Goal: Task Accomplishment & Management: Manage account settings

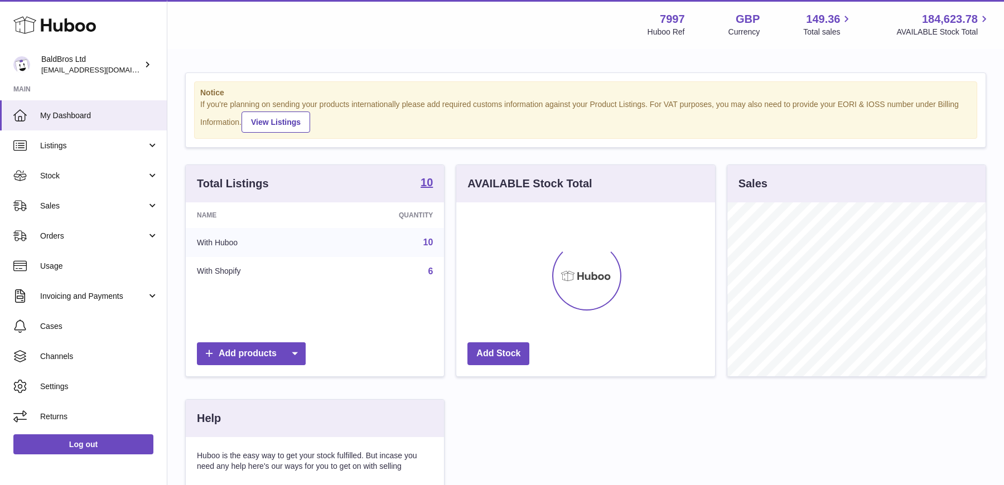
scroll to position [174, 258]
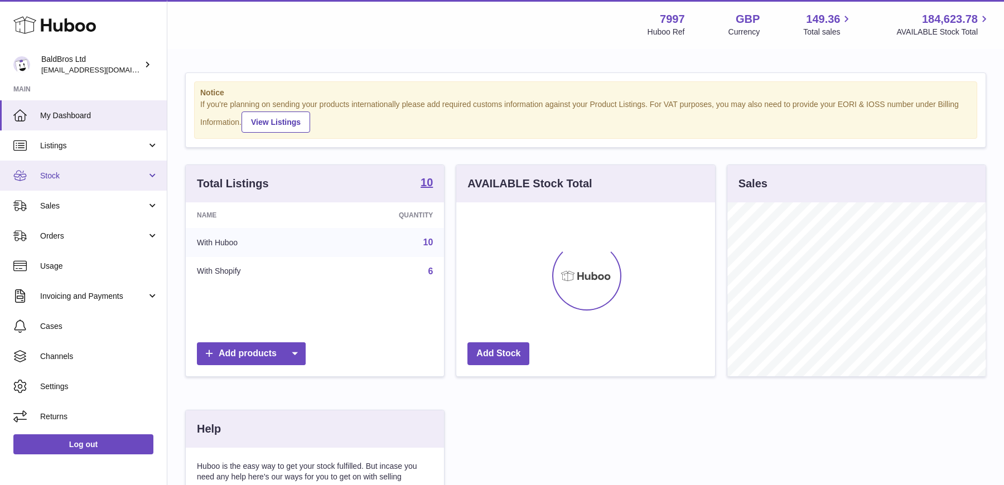
click at [64, 171] on span "Stock" at bounding box center [93, 176] width 107 height 11
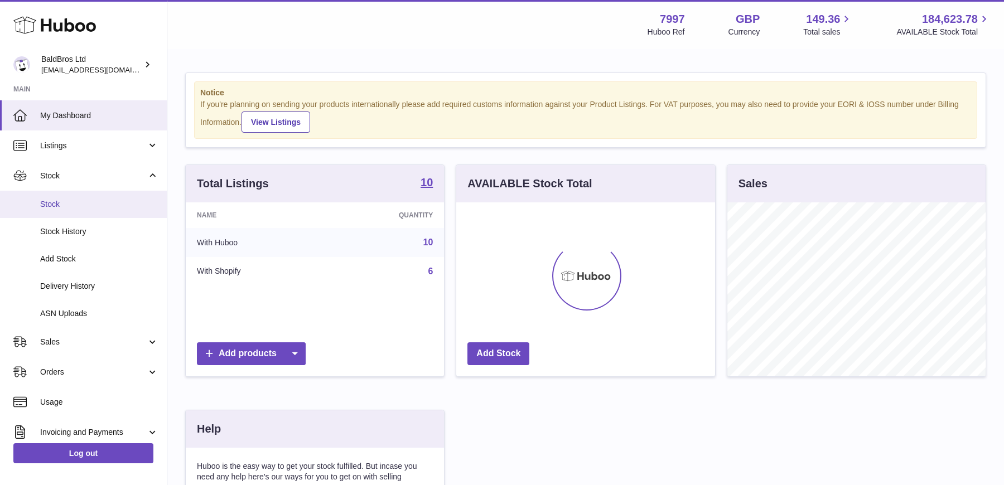
click at [58, 204] on span "Stock" at bounding box center [99, 204] width 118 height 11
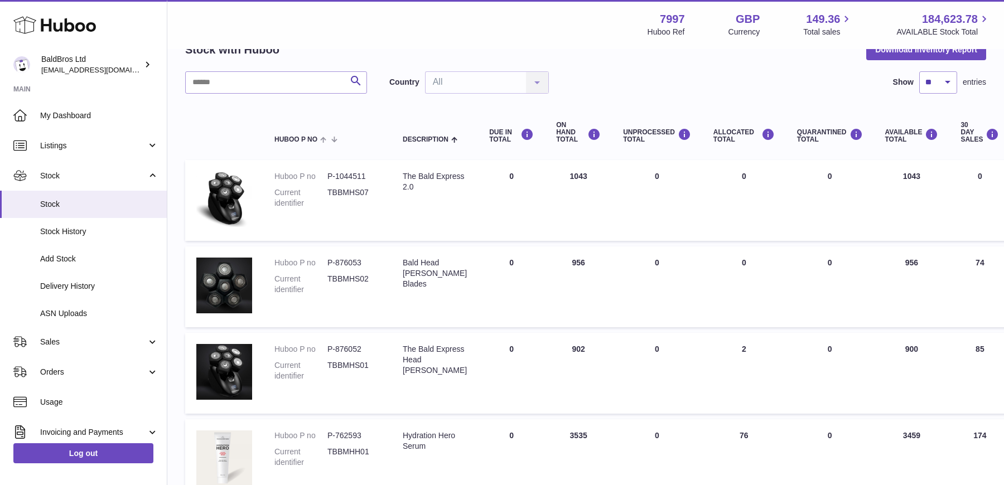
scroll to position [63, 0]
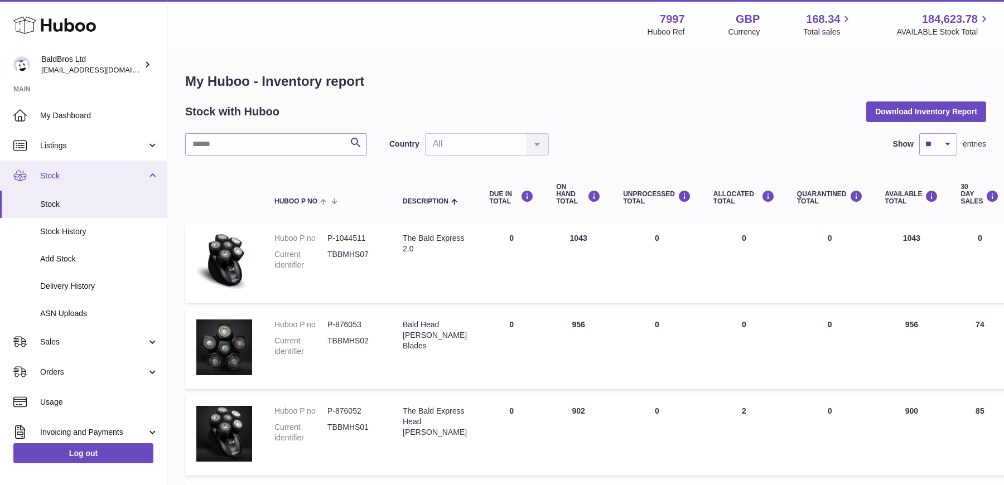
click at [71, 177] on span "Stock" at bounding box center [93, 176] width 107 height 11
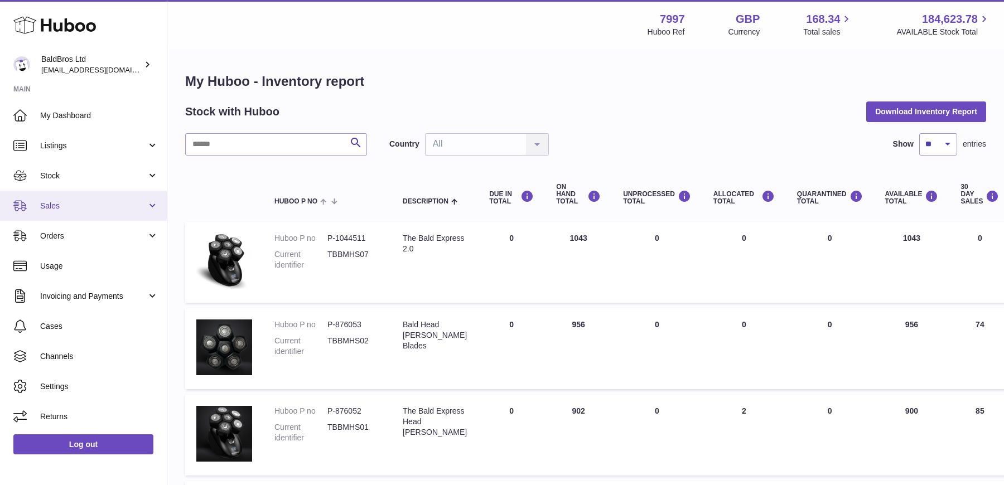
click at [99, 198] on link "Sales" at bounding box center [83, 206] width 167 height 30
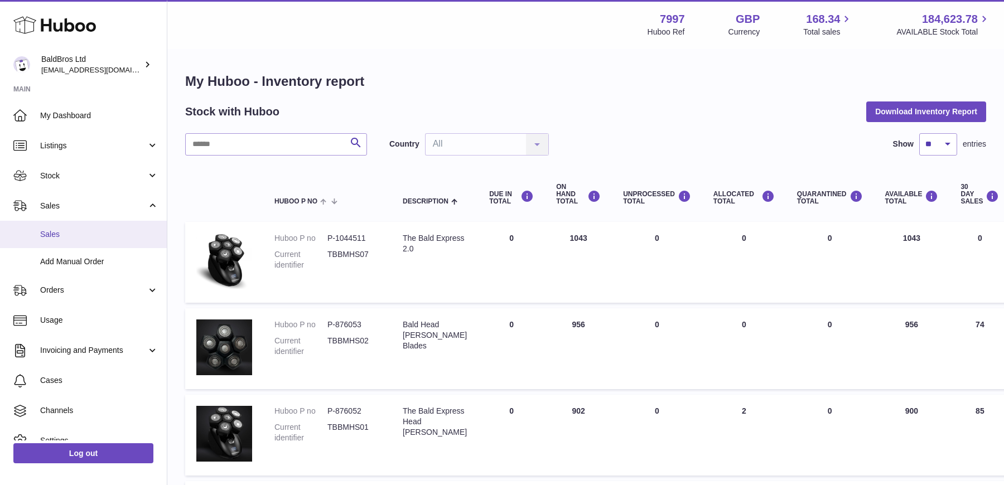
click at [78, 231] on span "Sales" at bounding box center [99, 234] width 118 height 11
